Goal: Information Seeking & Learning: Learn about a topic

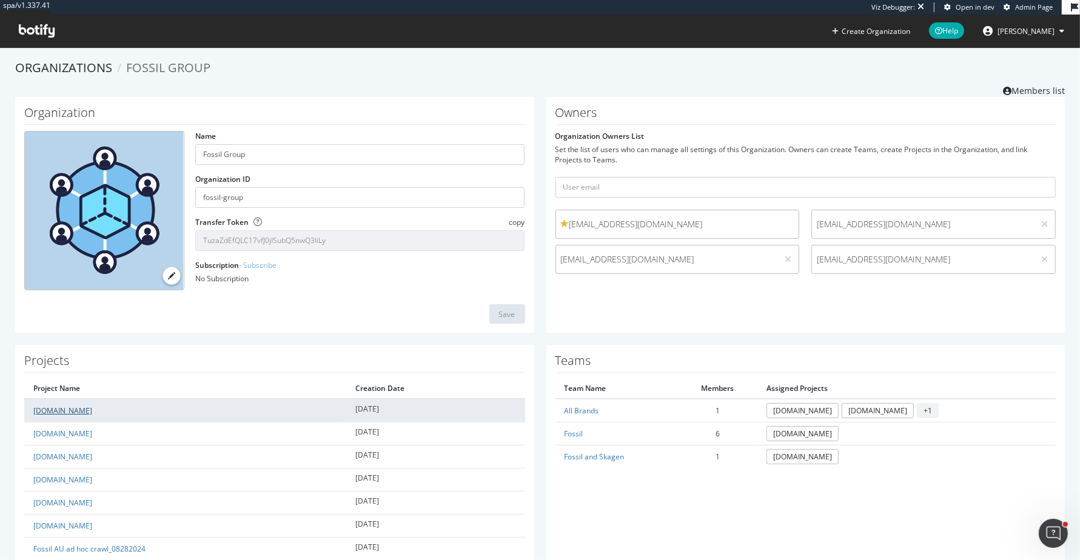
click at [45, 406] on link "[DOMAIN_NAME]" at bounding box center [62, 411] width 59 height 10
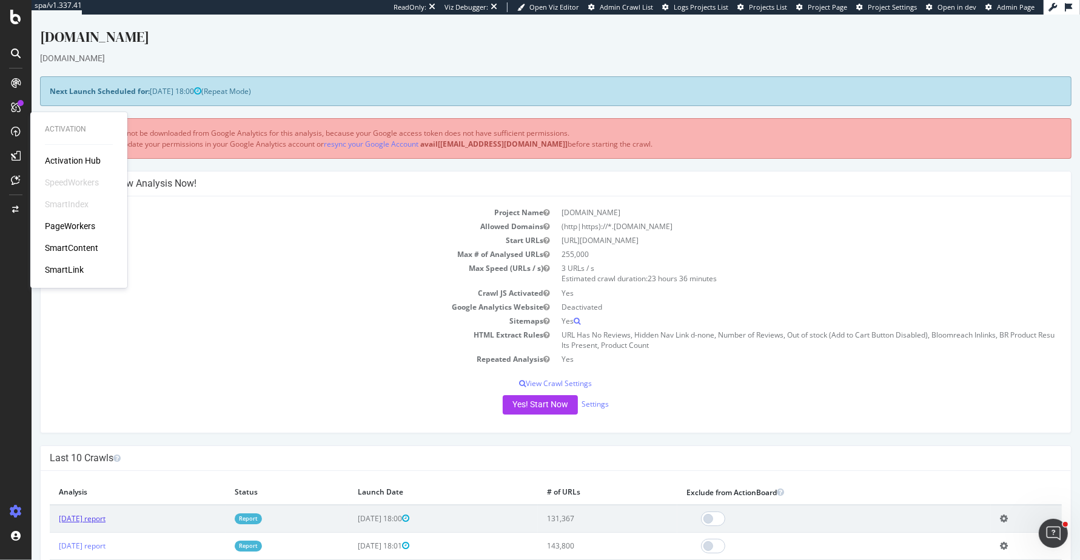
click at [106, 517] on link "[DATE] report" at bounding box center [82, 519] width 47 height 10
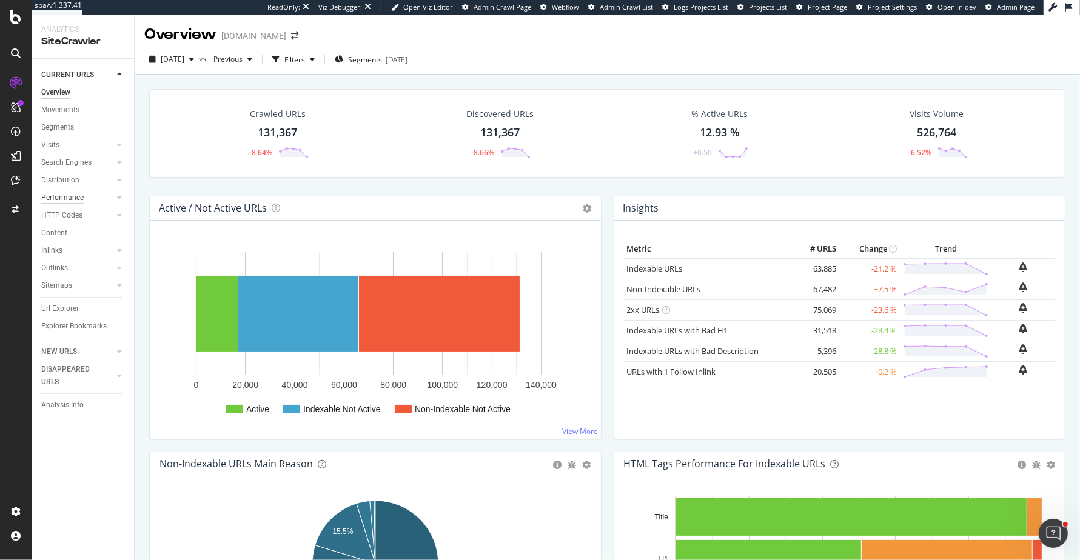
click at [62, 198] on div "Performance" at bounding box center [62, 198] width 42 height 13
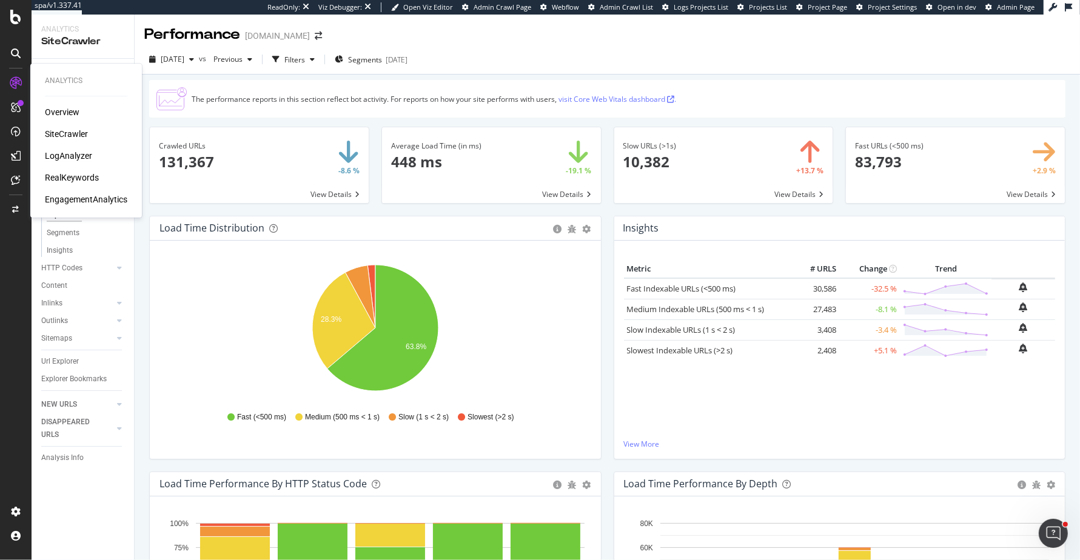
click at [82, 155] on div "LogAnalyzer" at bounding box center [68, 156] width 47 height 12
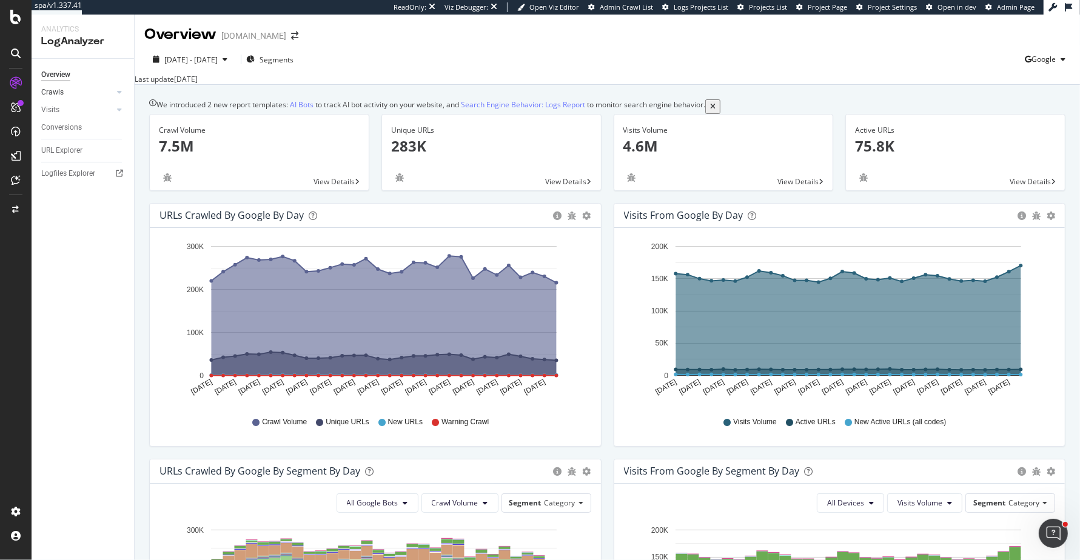
click at [64, 93] on link "Crawls" at bounding box center [77, 92] width 72 height 13
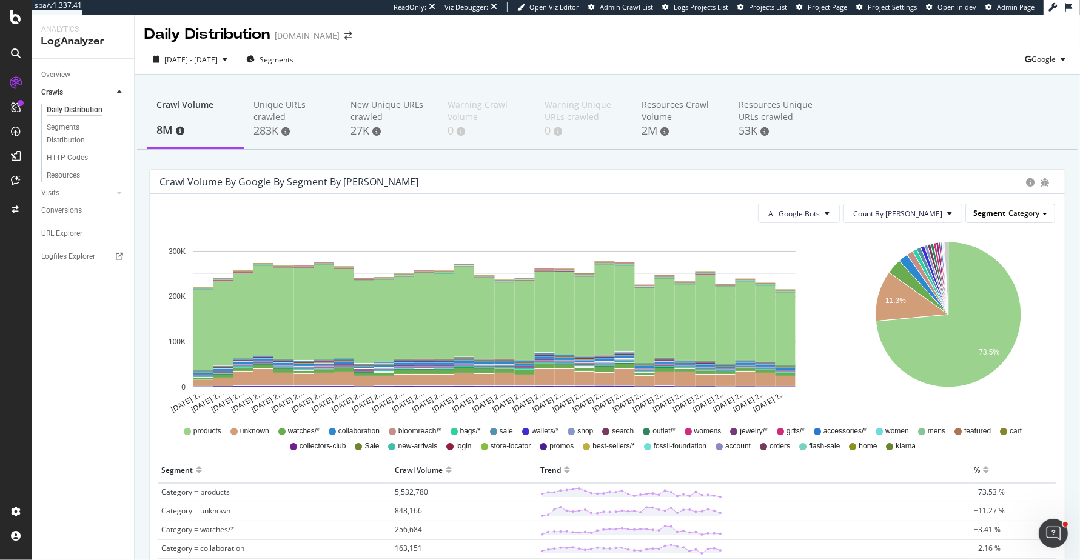
click at [987, 210] on span "Segment" at bounding box center [990, 213] width 32 height 10
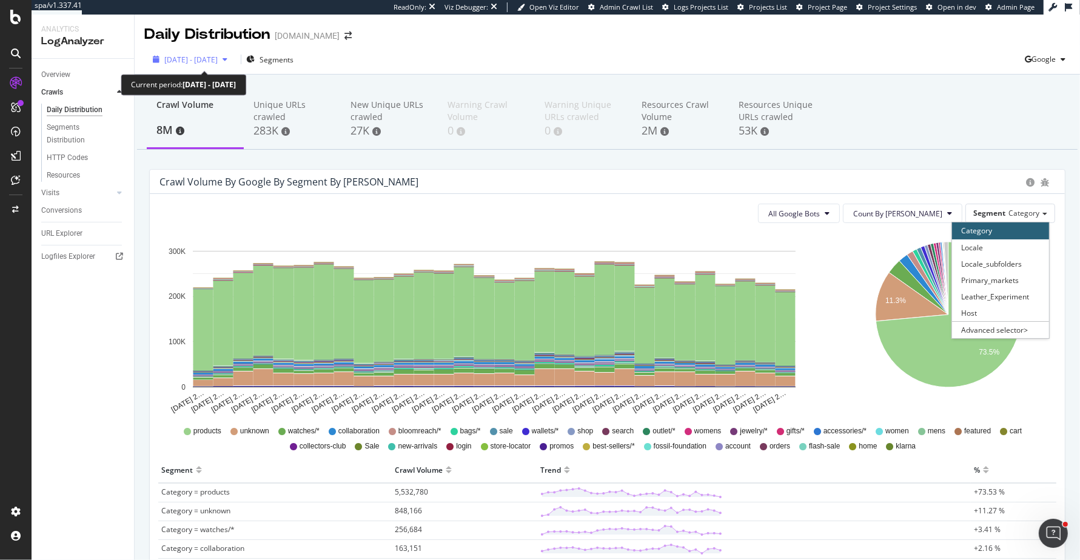
click at [218, 55] on span "[DATE] - [DATE]" at bounding box center [190, 60] width 53 height 10
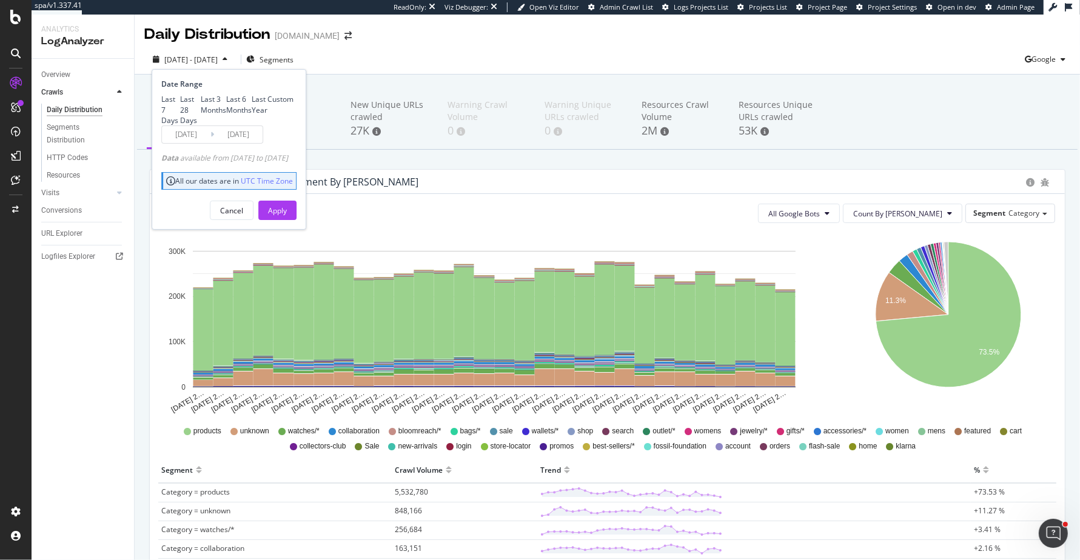
click at [193, 125] on div "Last 7 Days Last 28 Days Last 3 Months Last 6 Months Last Year Custom" at bounding box center [227, 109] width 132 height 31
click at [201, 115] on div "Last 3 Months" at bounding box center [213, 104] width 25 height 21
type input "[DATE]"
click at [287, 216] on div "Apply" at bounding box center [277, 211] width 19 height 10
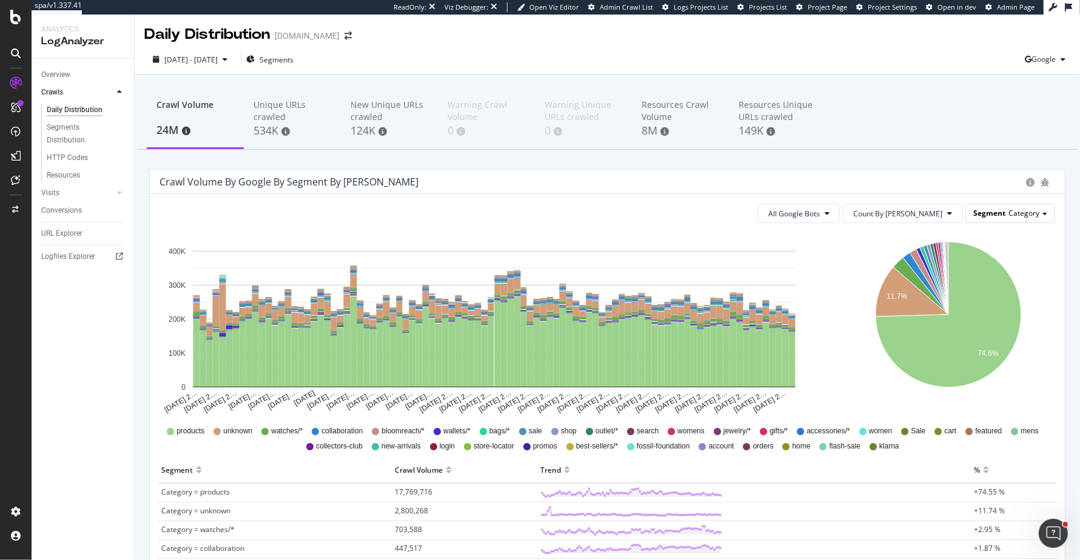
click at [1021, 215] on span "Category" at bounding box center [1024, 213] width 31 height 10
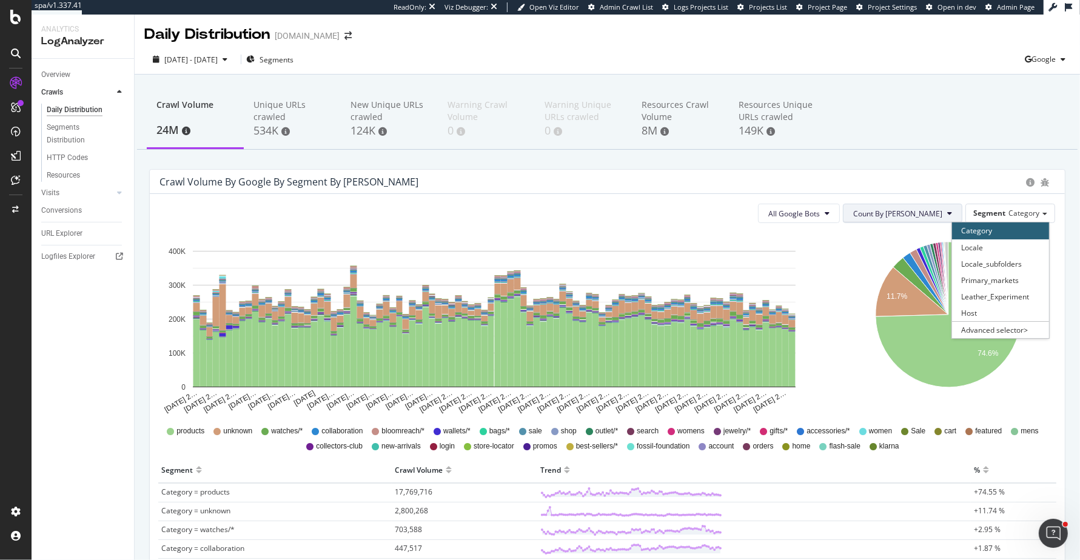
click at [928, 209] on span "Count By [PERSON_NAME]" at bounding box center [897, 214] width 89 height 10
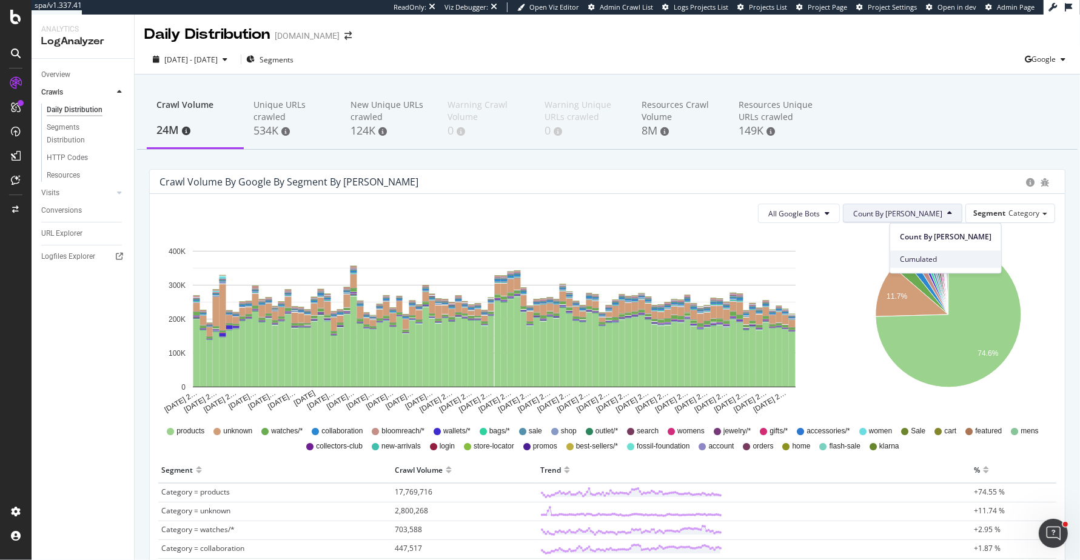
click at [906, 252] on div "Cumulated" at bounding box center [945, 260] width 111 height 18
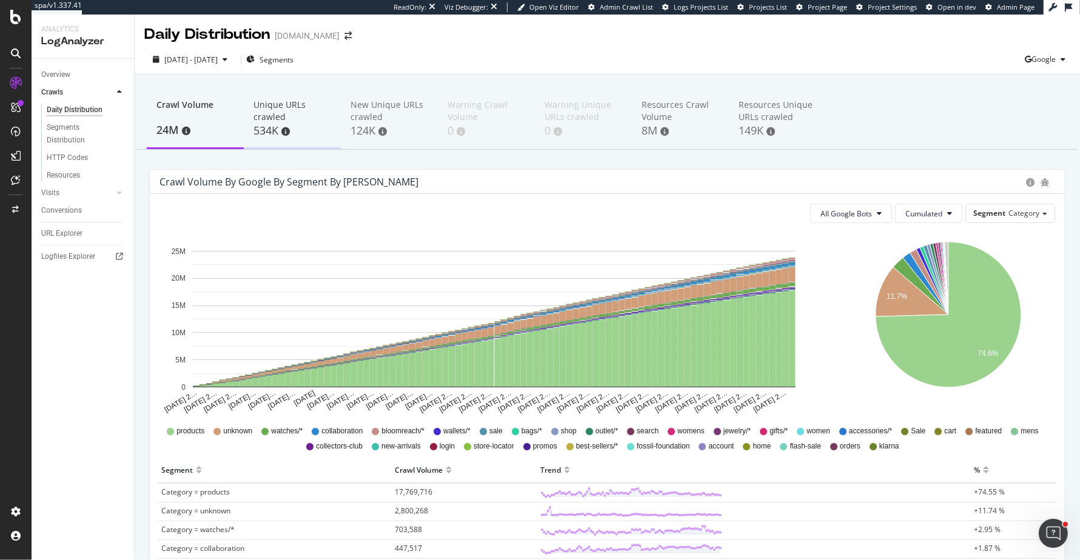
click at [287, 124] on div "534K" at bounding box center [293, 131] width 78 height 16
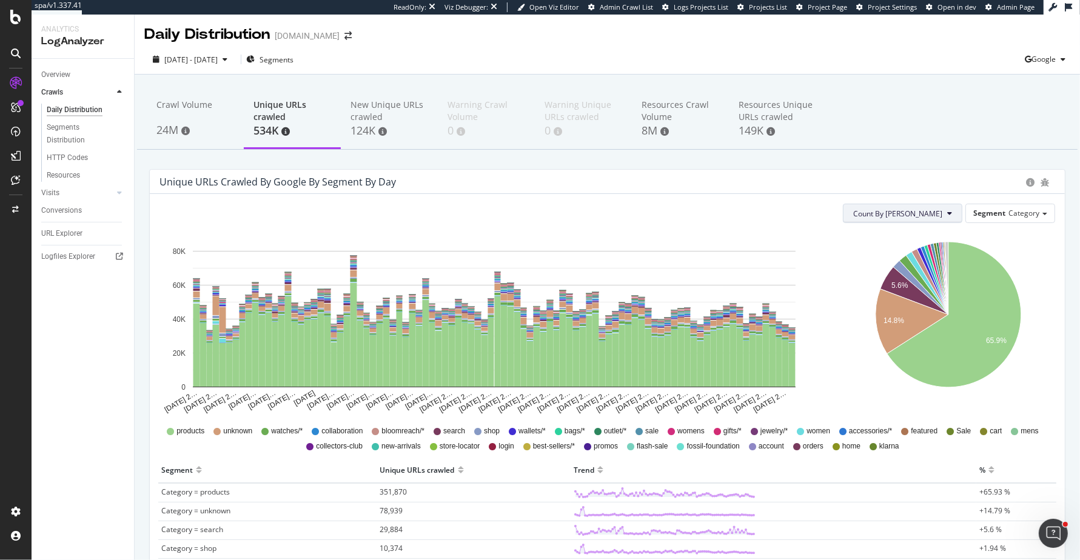
click at [920, 207] on button "Count By [PERSON_NAME]" at bounding box center [902, 213] width 119 height 19
click at [904, 258] on span "Cumulated (all codes)" at bounding box center [946, 259] width 92 height 11
